Goal: Task Accomplishment & Management: Manage account settings

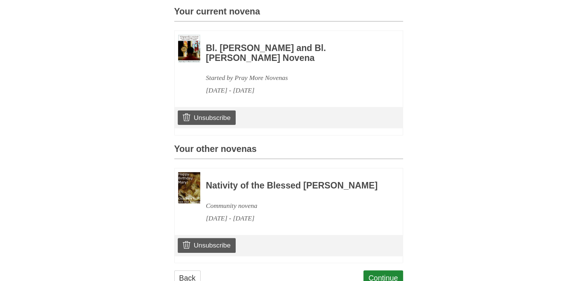
scroll to position [203, 0]
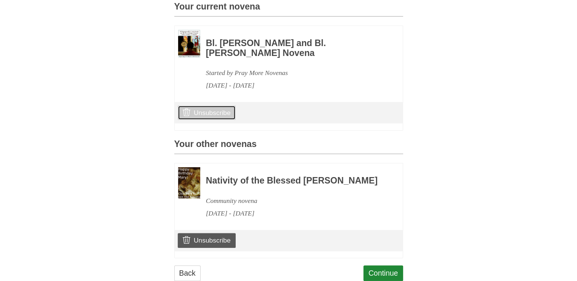
click at [219, 120] on link "Unsubscribe" at bounding box center [207, 113] width 58 height 14
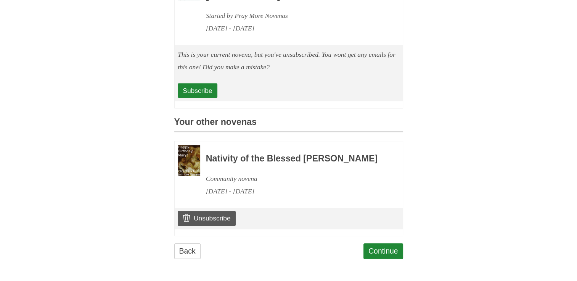
scroll to position [281, 0]
click at [208, 215] on link "Unsubscribe" at bounding box center [207, 218] width 58 height 14
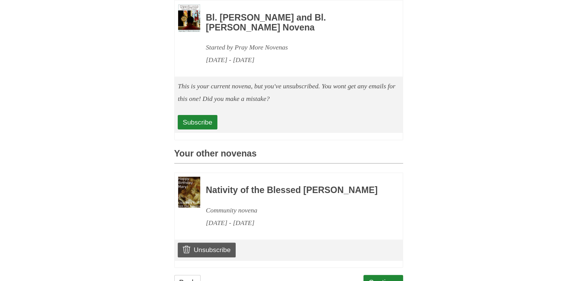
scroll to position [281, 0]
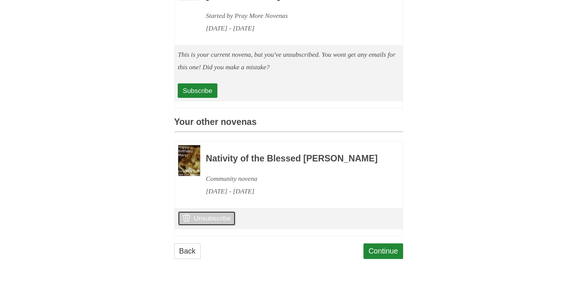
click at [218, 218] on link "Unsubscribe" at bounding box center [207, 218] width 58 height 14
click at [205, 220] on link "Unsubscribe" at bounding box center [207, 218] width 58 height 14
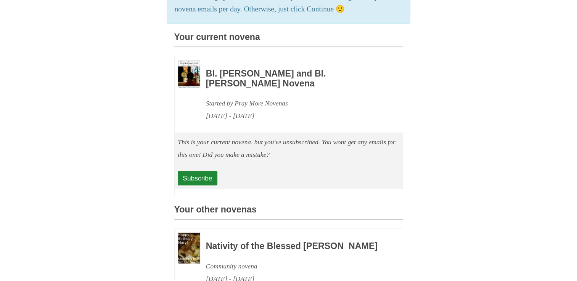
scroll to position [198, 0]
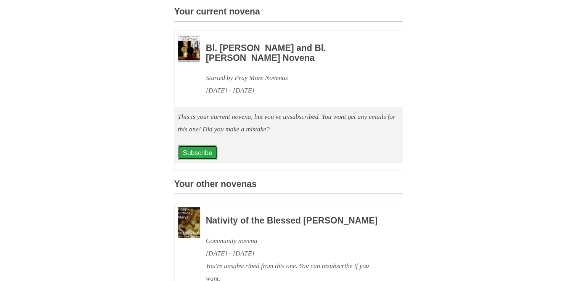
click at [197, 160] on link "Subscribe" at bounding box center [197, 153] width 39 height 14
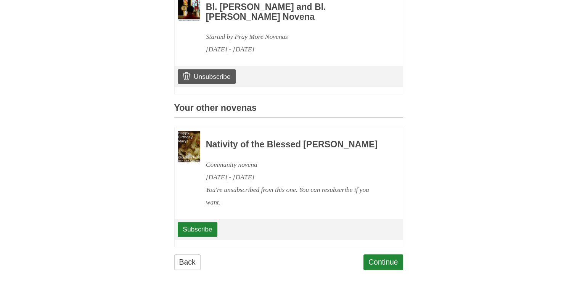
scroll to position [271, 0]
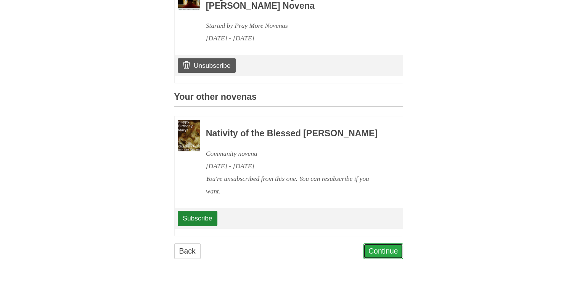
click at [382, 255] on link "Continue" at bounding box center [383, 252] width 40 height 16
